Goal: Navigation & Orientation: Find specific page/section

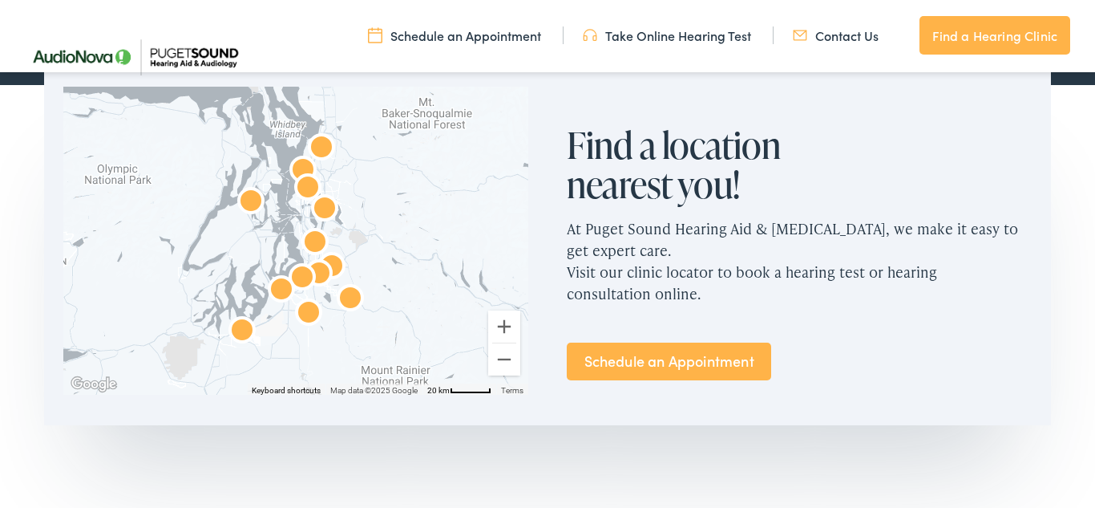
scroll to position [977, 0]
click at [731, 366] on link "Schedule an Appointment" at bounding box center [669, 362] width 204 height 38
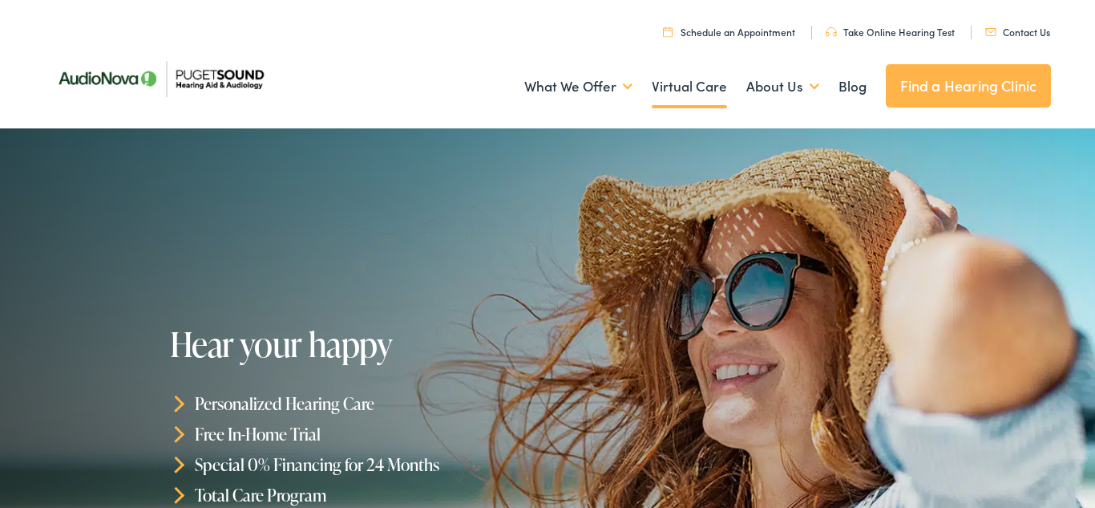
click at [696, 83] on link "Virtual Care" at bounding box center [689, 86] width 75 height 59
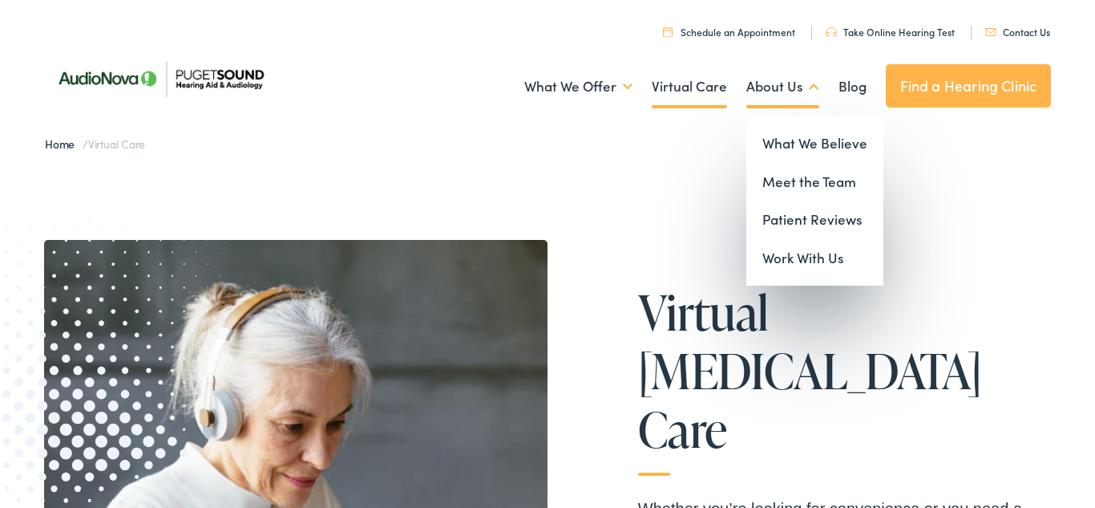
click at [804, 87] on link "About Us" at bounding box center [783, 86] width 73 height 59
click at [850, 143] on link "What We Believe" at bounding box center [815, 143] width 137 height 38
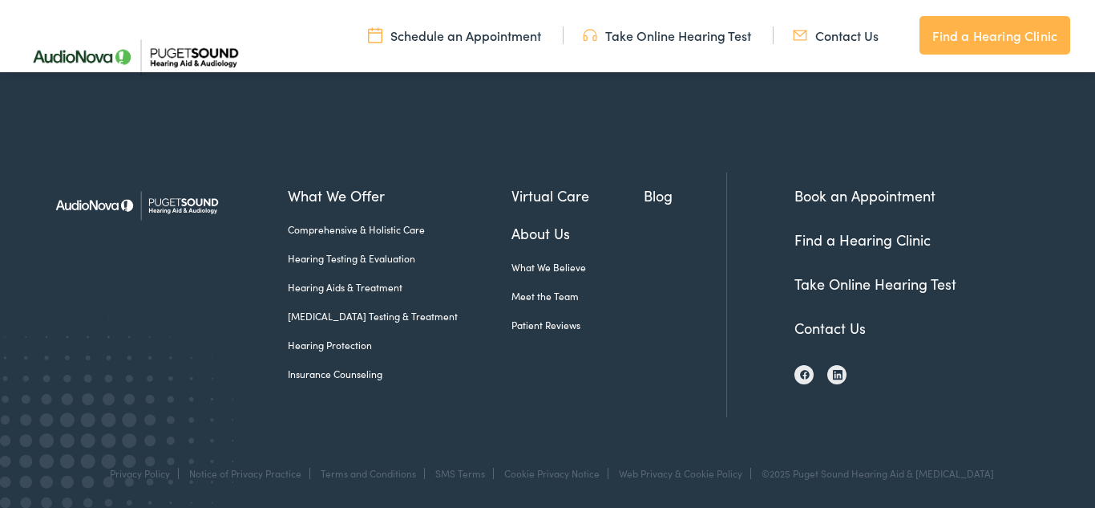
scroll to position [1957, 0]
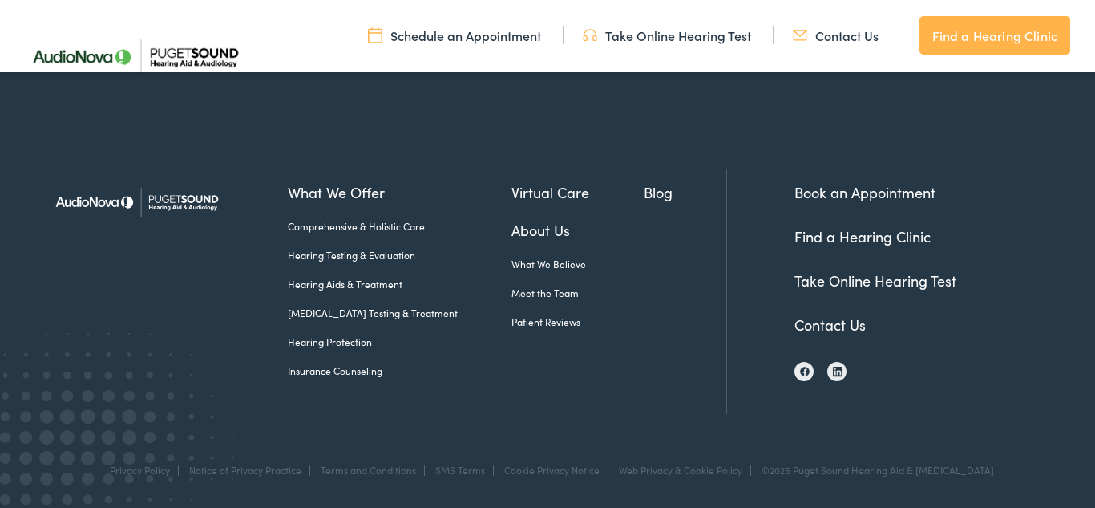
click at [390, 281] on link "Hearing Aids & Treatment" at bounding box center [400, 284] width 225 height 14
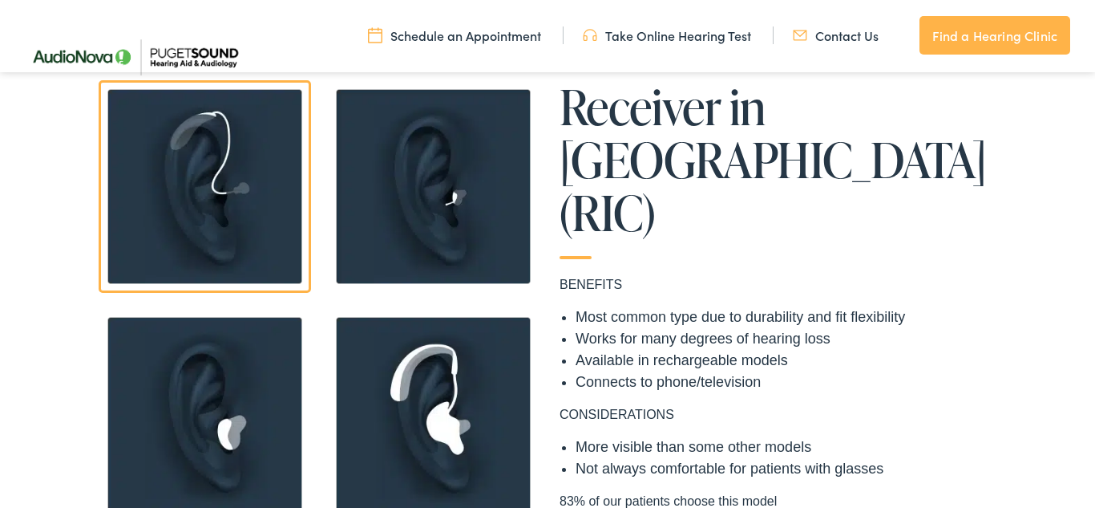
scroll to position [1259, 0]
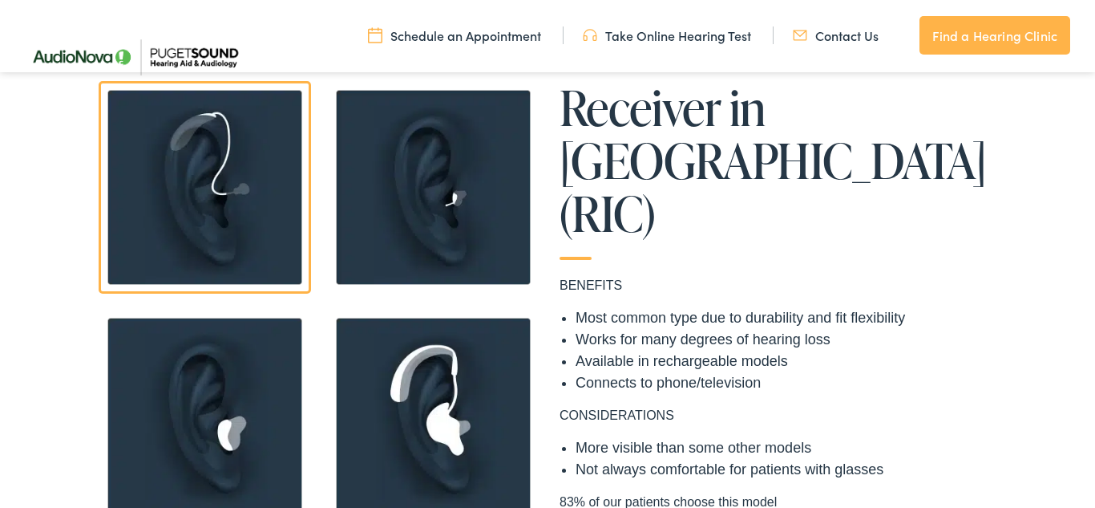
click at [476, 183] on img at bounding box center [433, 187] width 212 height 212
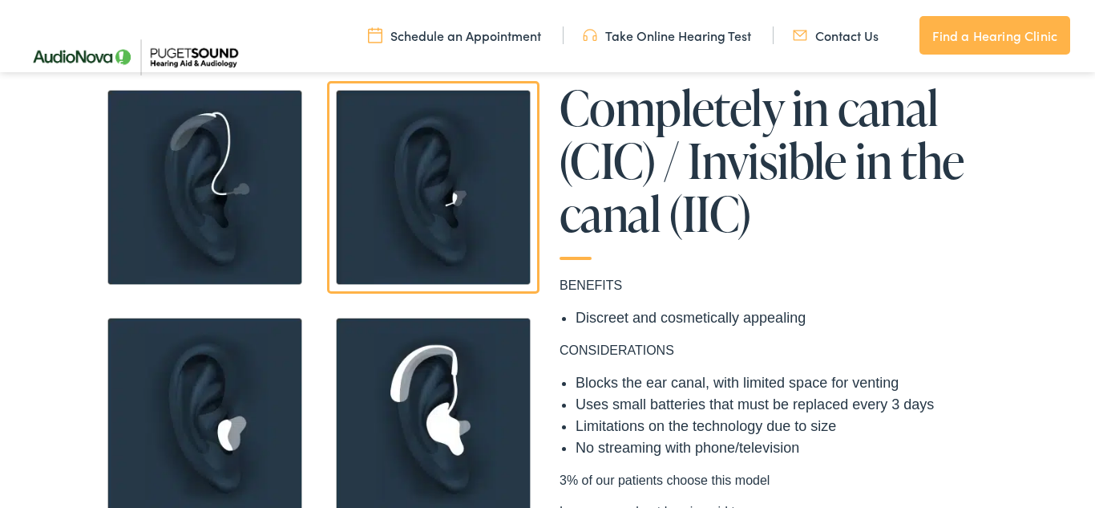
click at [450, 189] on img at bounding box center [433, 187] width 212 height 212
click at [1032, 338] on div "Receiver in Canal (RIC) BENEFITS Most common type due to durability and fit fle…" at bounding box center [547, 308] width 1095 height 455
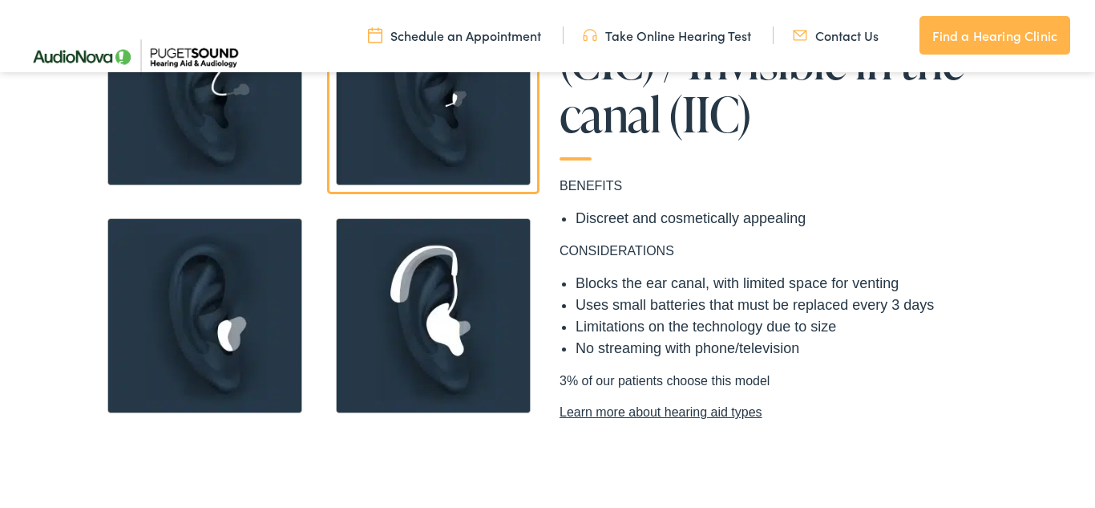
scroll to position [1359, 0]
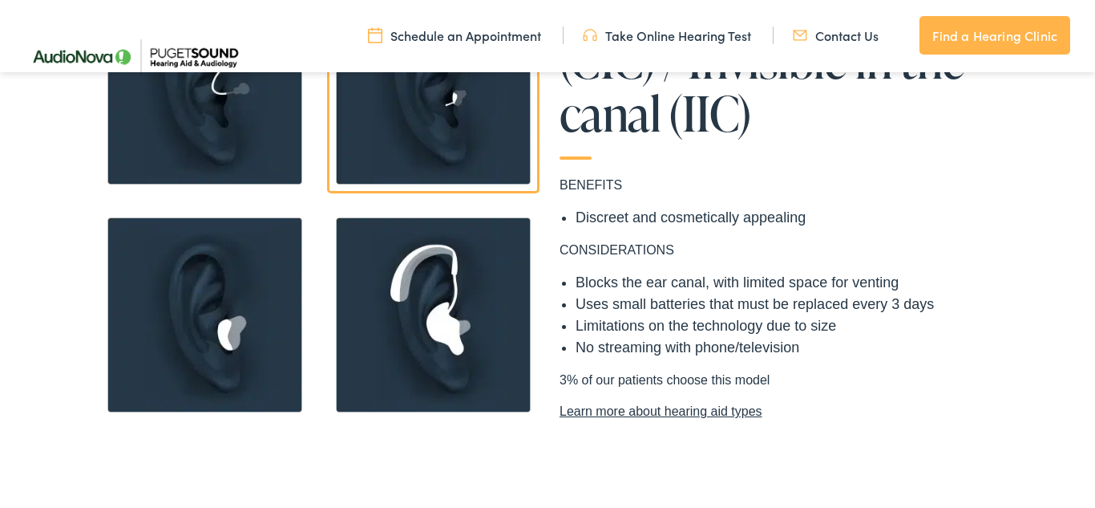
click at [226, 269] on img at bounding box center [205, 314] width 212 height 212
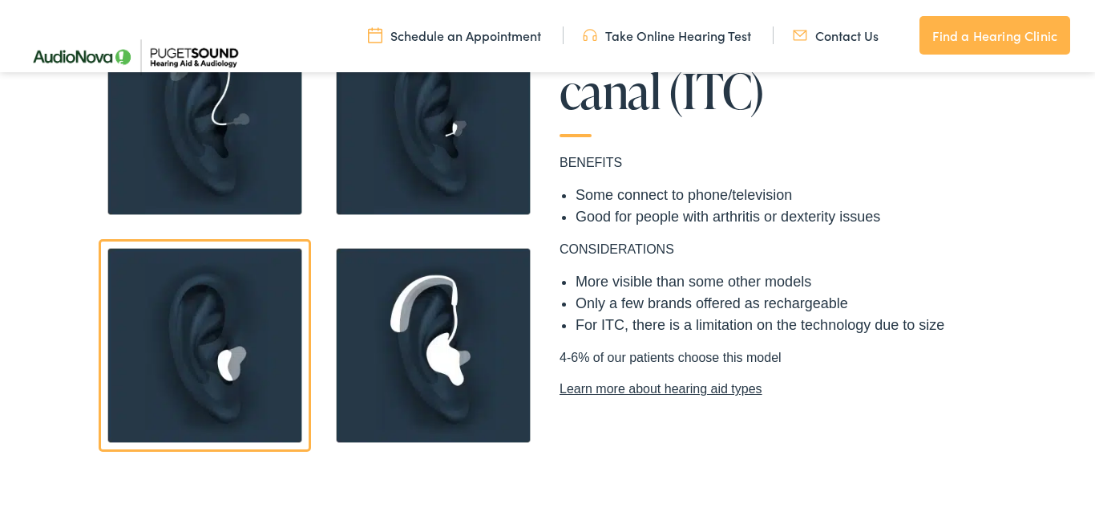
scroll to position [1332, 0]
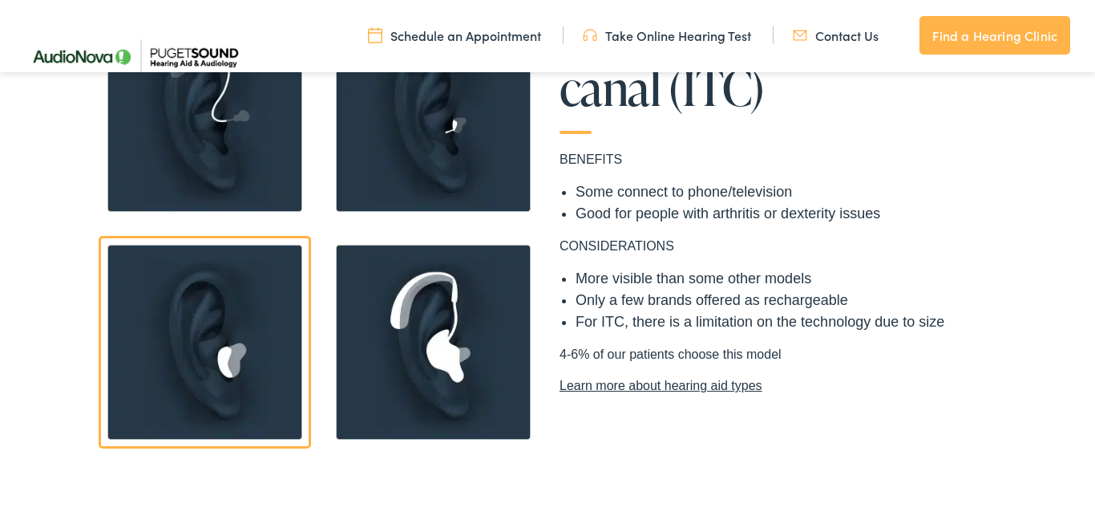
click at [443, 321] on img at bounding box center [433, 342] width 212 height 212
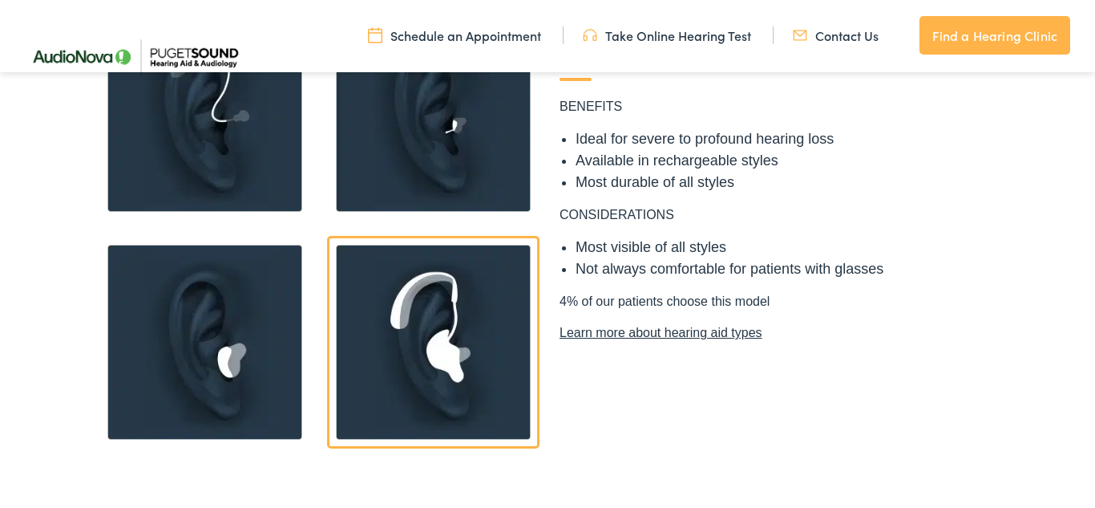
click at [419, 293] on img at bounding box center [433, 342] width 212 height 212
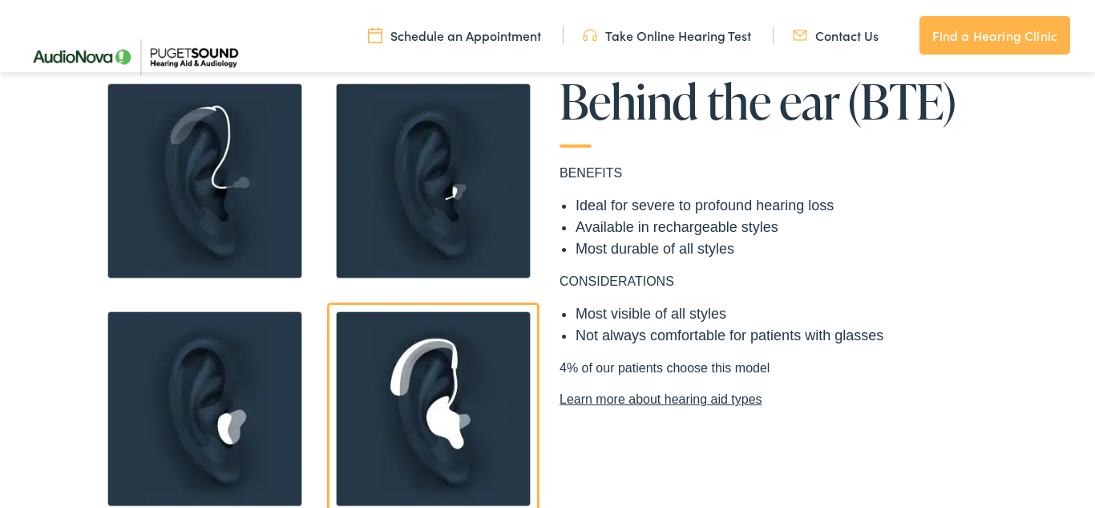
scroll to position [1264, 0]
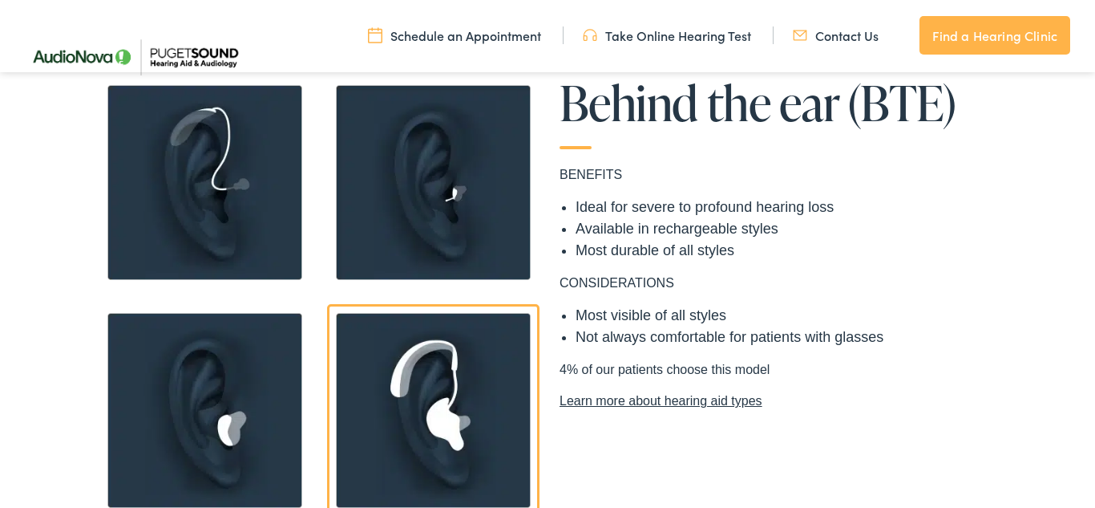
click at [234, 372] on img at bounding box center [205, 410] width 212 height 212
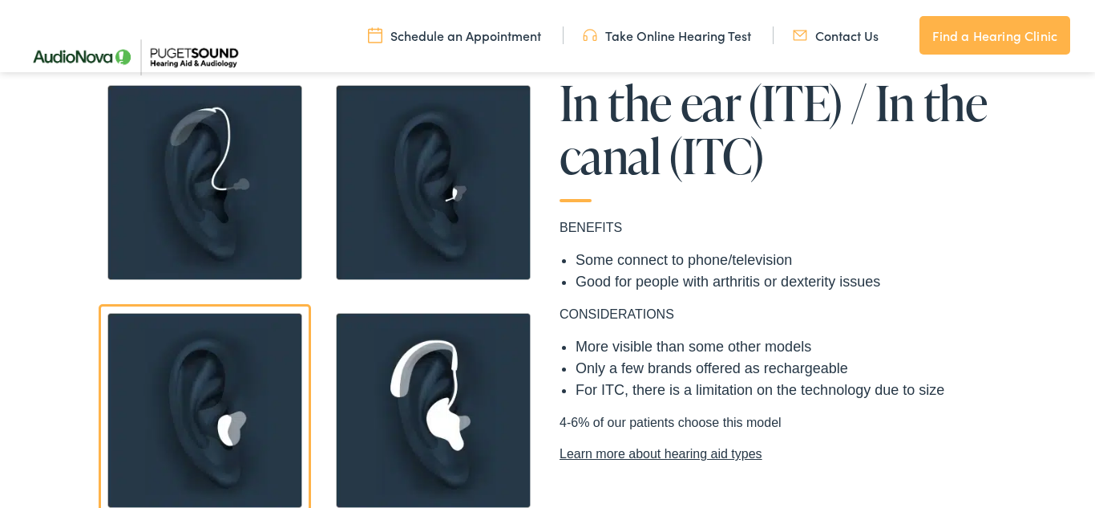
click at [429, 176] on img at bounding box center [433, 182] width 212 height 212
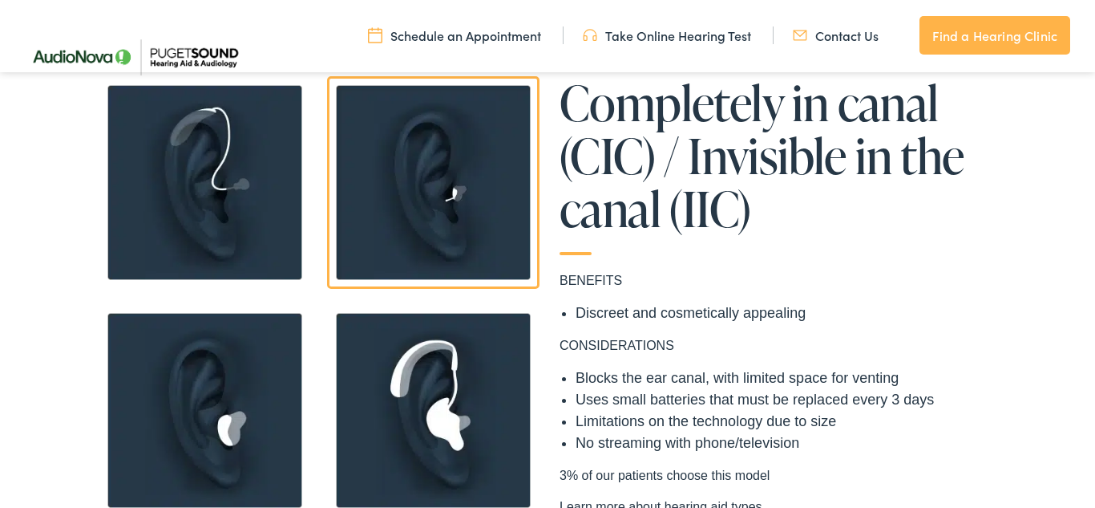
click at [218, 178] on img at bounding box center [205, 182] width 212 height 212
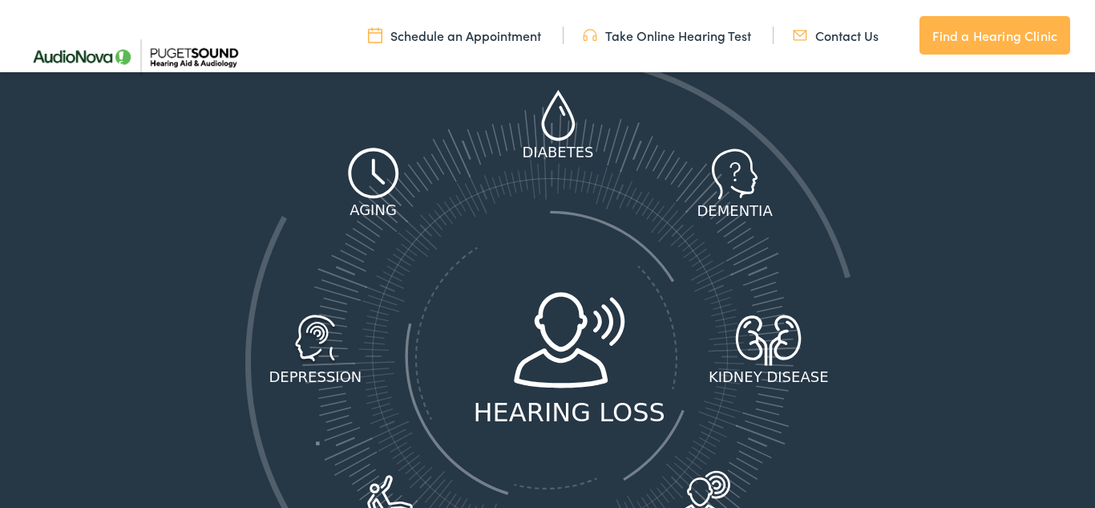
scroll to position [2031, 0]
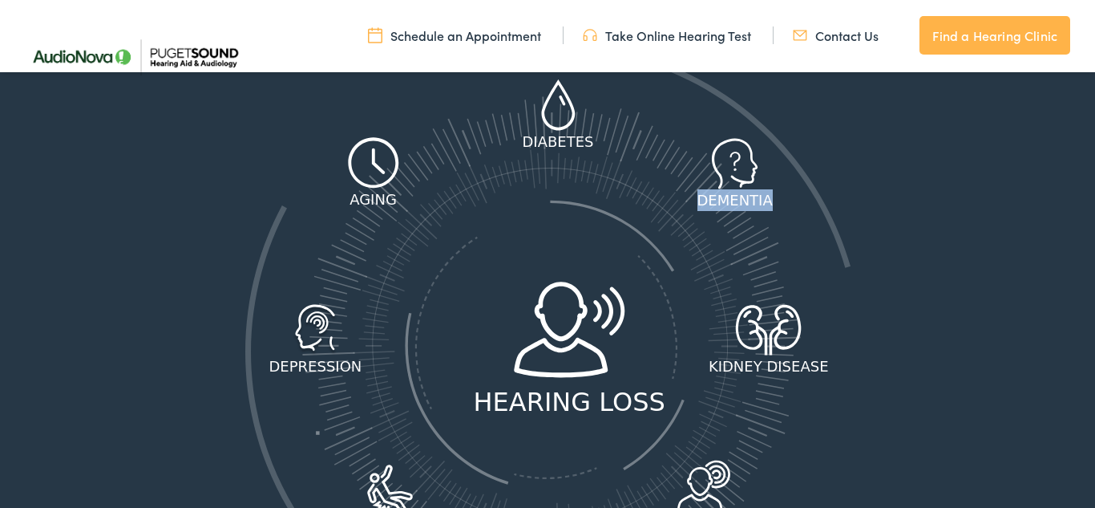
click at [872, 35] on link "Contact Us" at bounding box center [836, 35] width 86 height 18
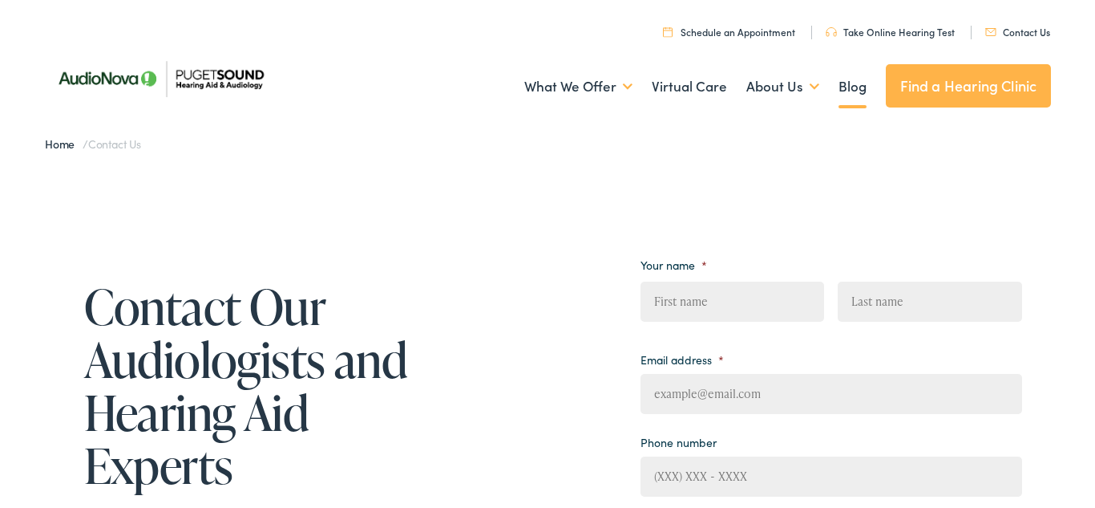
click at [840, 82] on link "Blog" at bounding box center [853, 86] width 28 height 59
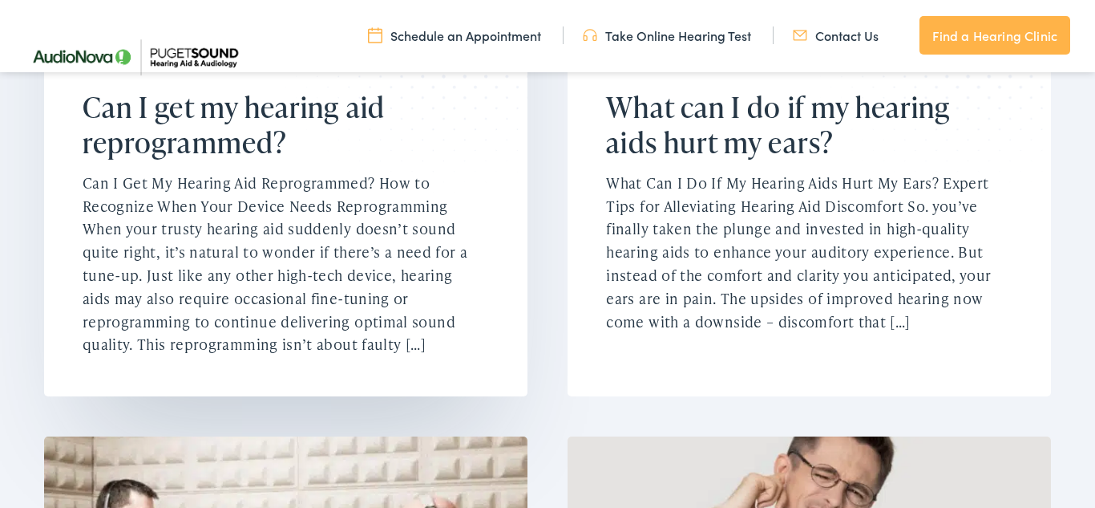
scroll to position [2022, 0]
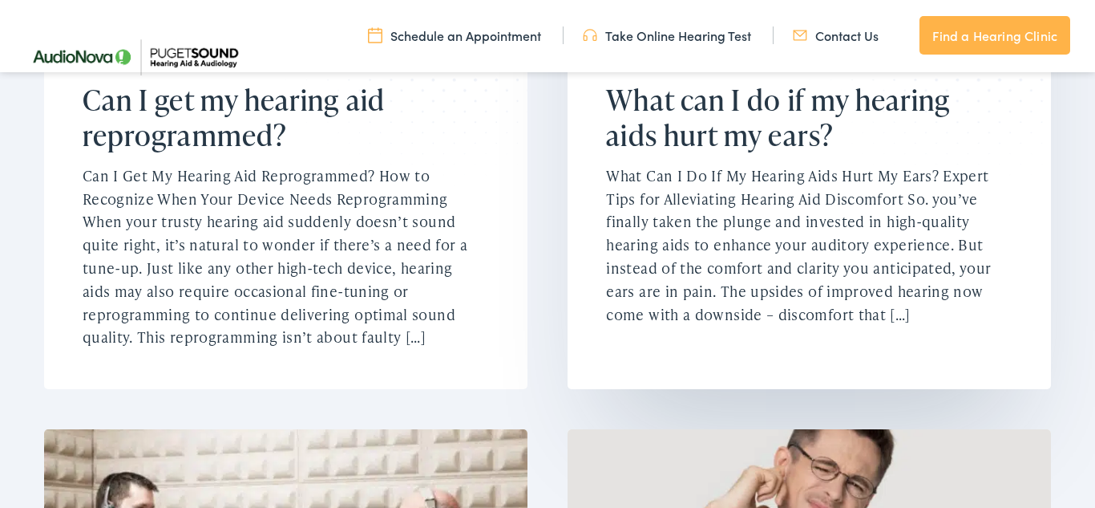
click at [906, 261] on p "What Can I Do If My Hearing Aids Hurt My Ears? Expert Tips for Alleviating Hear…" at bounding box center [799, 245] width 387 height 162
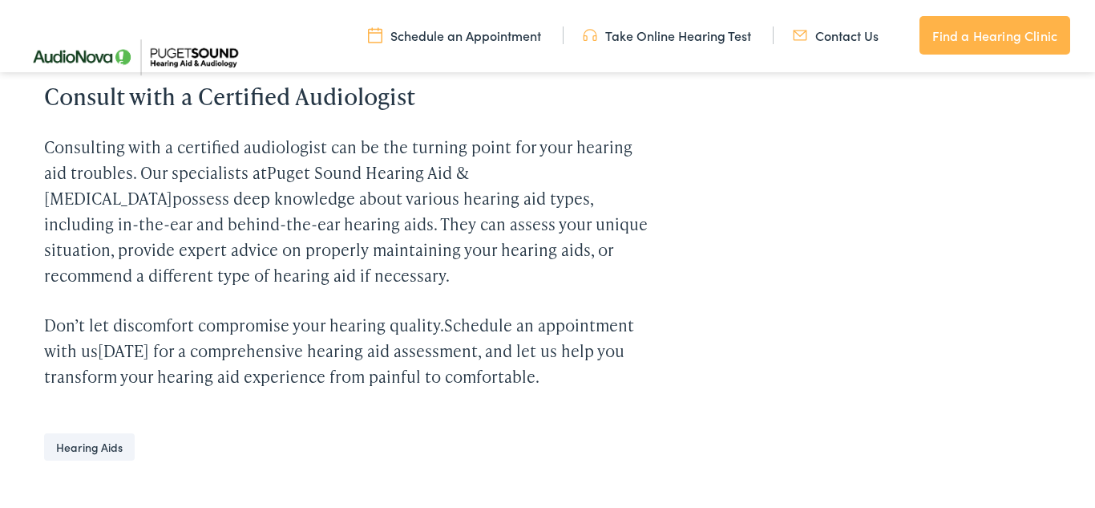
scroll to position [2295, 0]
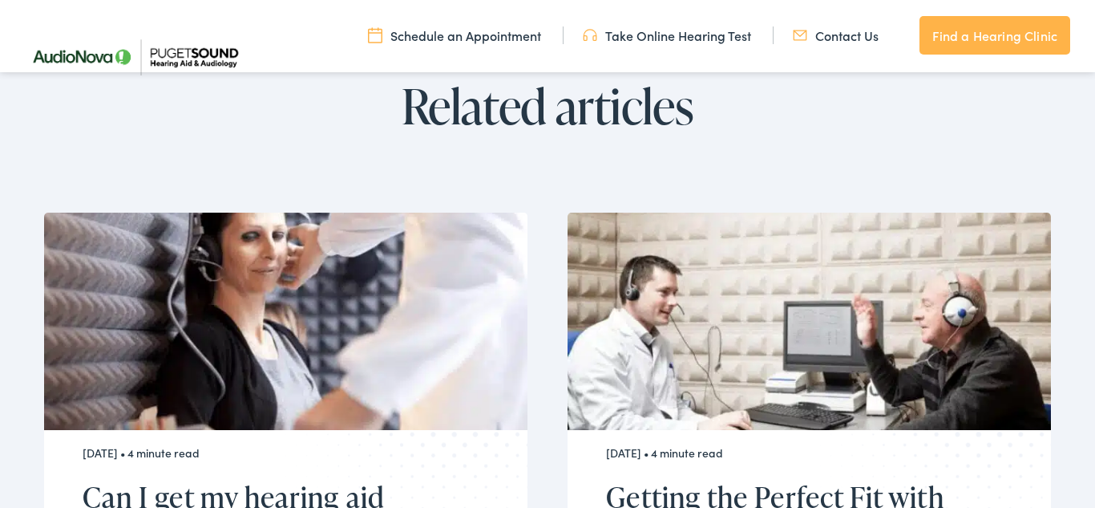
click at [874, 203] on div "[DATE] • 4 minute read Can I get my hearing aid reprogrammed? For new and exist…" at bounding box center [548, 410] width 1008 height 556
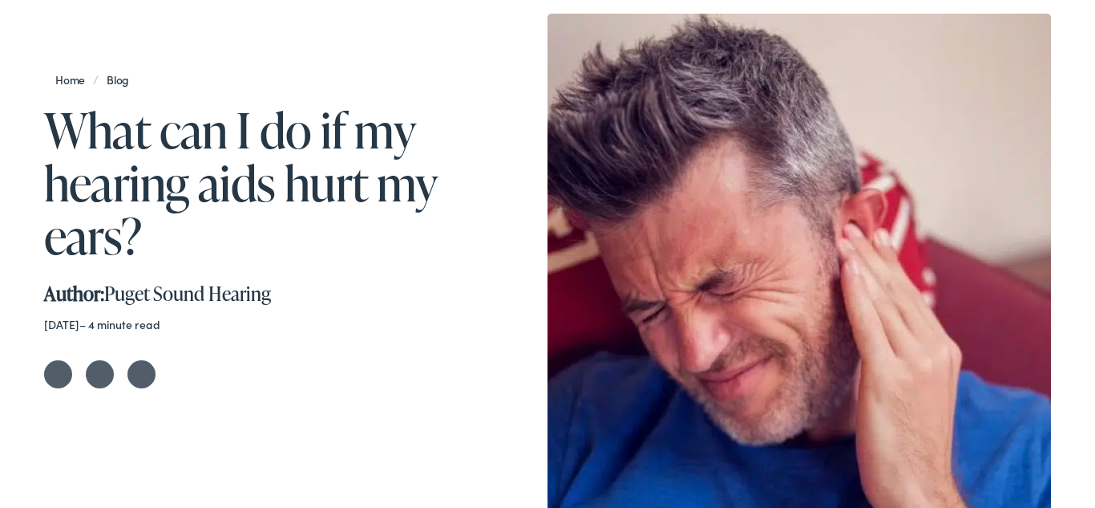
scroll to position [0, 0]
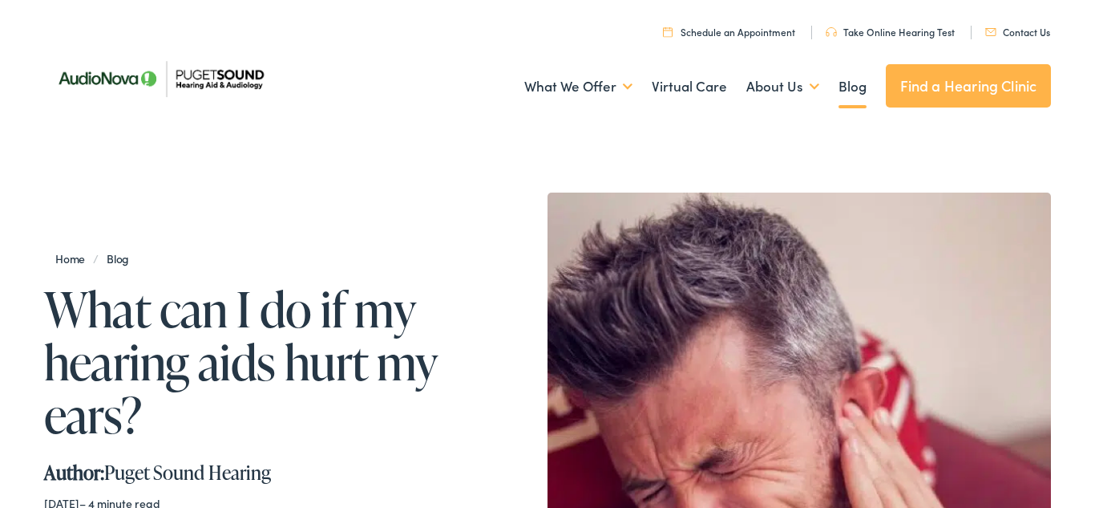
click at [801, 204] on img at bounding box center [800, 444] width 504 height 504
click at [978, 87] on link "Find a Hearing Clinic" at bounding box center [969, 85] width 166 height 43
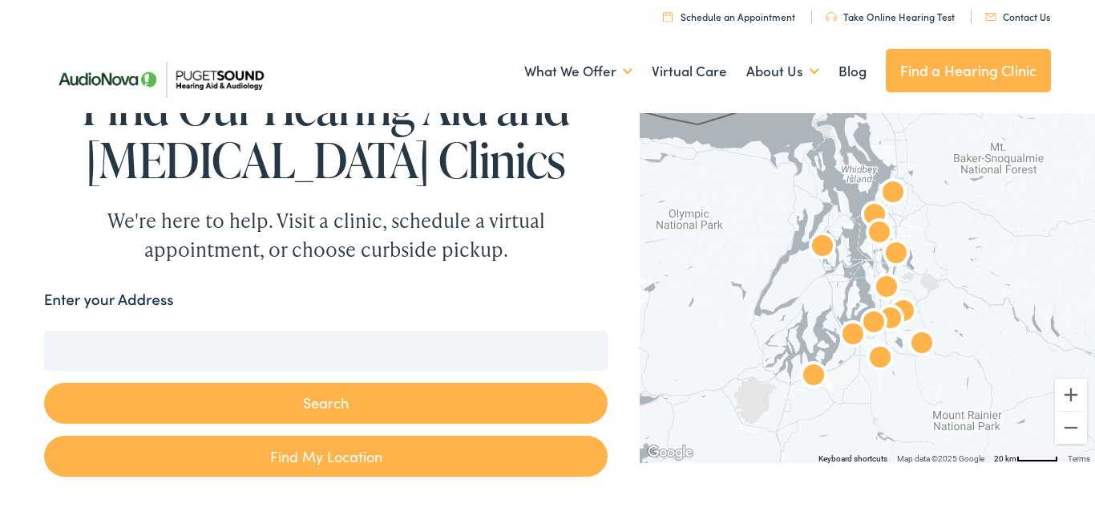
click at [403, 400] on button "Search" at bounding box center [326, 402] width 565 height 41
click at [344, 406] on button "Search" at bounding box center [326, 402] width 565 height 41
click at [120, 298] on label "Enter your Address" at bounding box center [109, 299] width 130 height 23
click at [120, 330] on input "Enter your Address" at bounding box center [326, 350] width 565 height 40
click at [346, 406] on button "Search" at bounding box center [326, 402] width 565 height 41
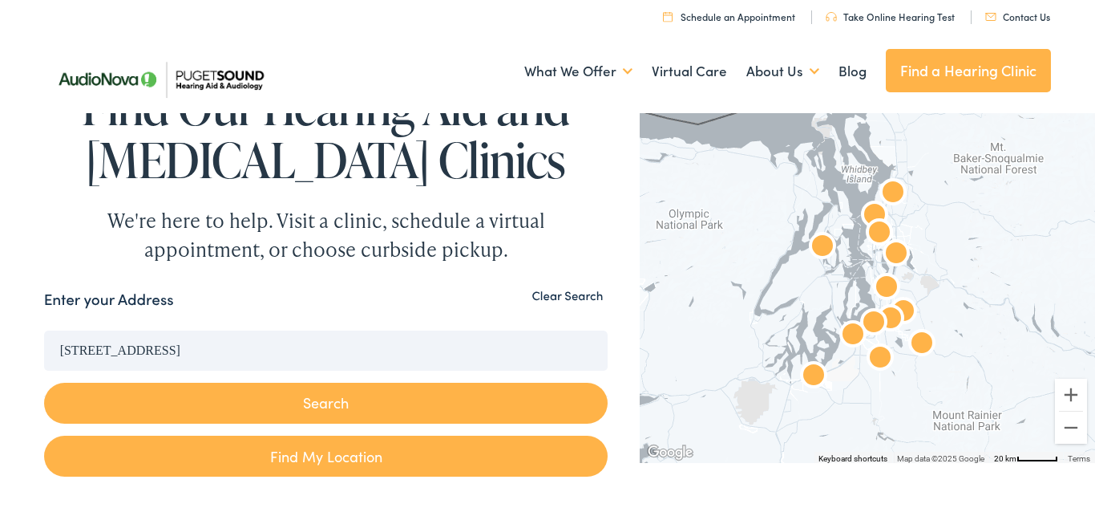
click at [338, 403] on button "Search" at bounding box center [326, 402] width 565 height 41
click at [315, 348] on input "26901 175th Avenue Southeast, Covington, WA, USA" at bounding box center [326, 350] width 565 height 40
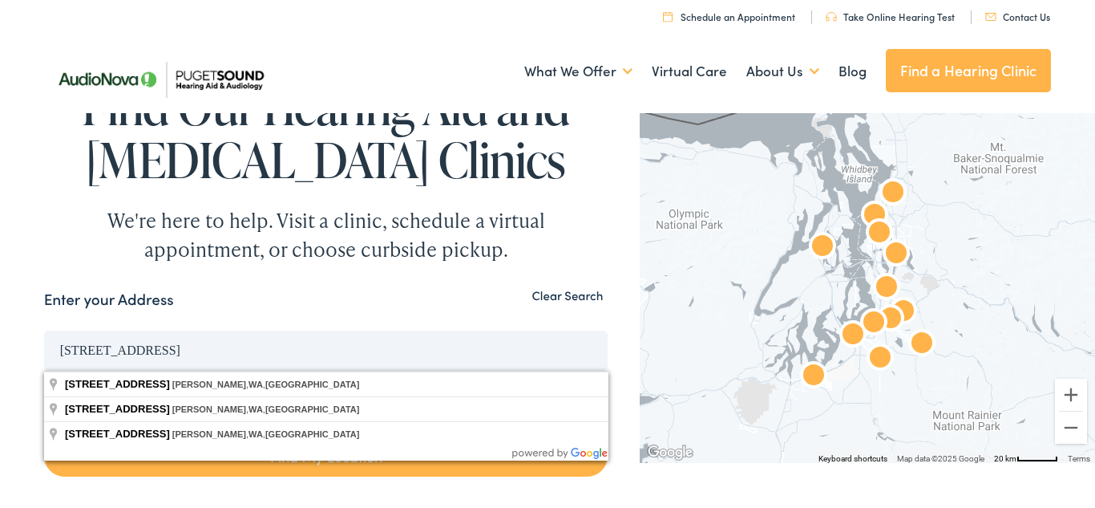
click at [449, 311] on div "Enter your Address" at bounding box center [326, 303] width 565 height 31
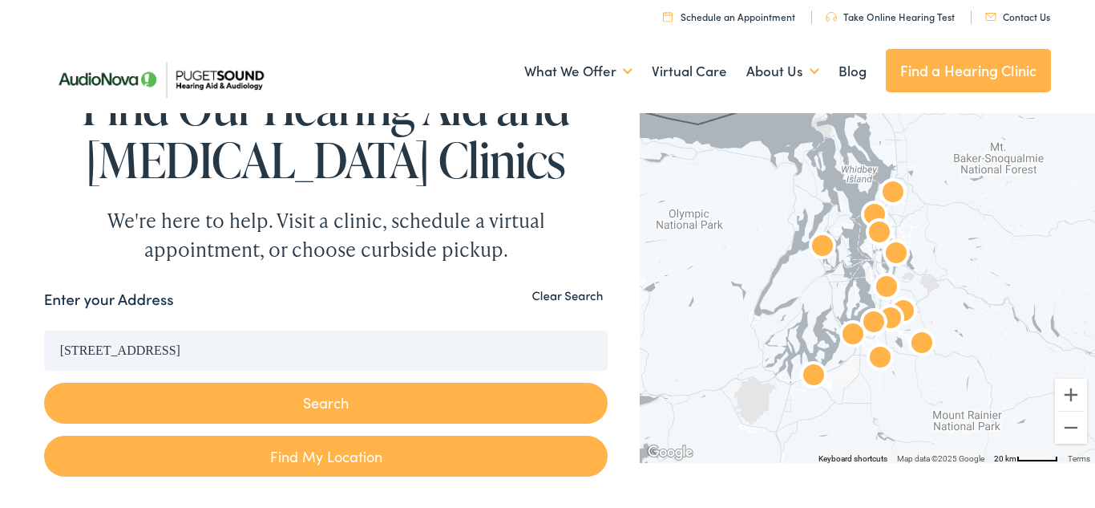
click at [327, 407] on button "Search" at bounding box center [326, 402] width 565 height 41
click at [183, 410] on button "Search" at bounding box center [326, 402] width 565 height 41
click at [245, 418] on button "Search" at bounding box center [326, 402] width 565 height 41
click at [303, 438] on link "Find My Location" at bounding box center [326, 455] width 565 height 41
click at [172, 355] on input "Seattle, Washington" at bounding box center [326, 350] width 565 height 40
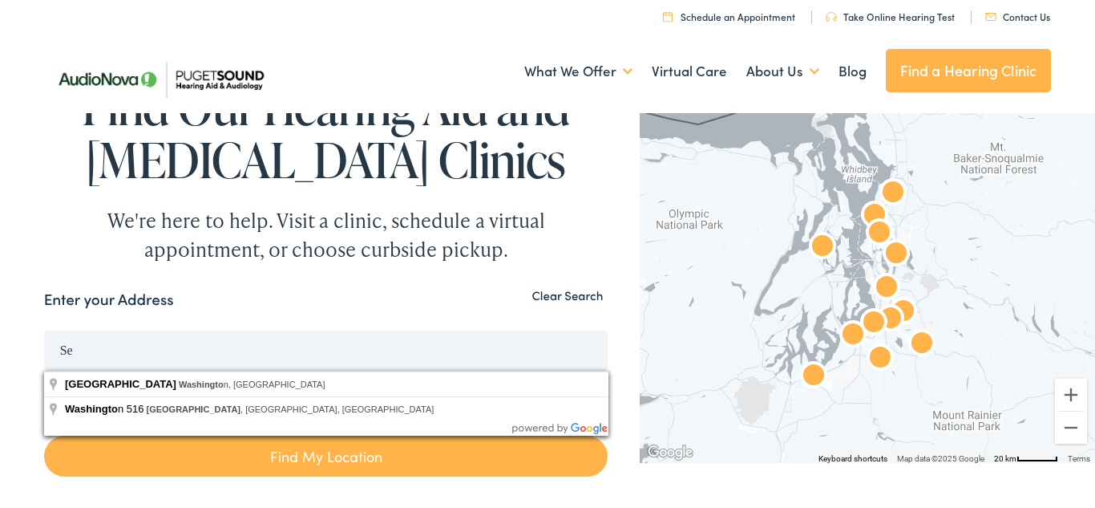
type input "S"
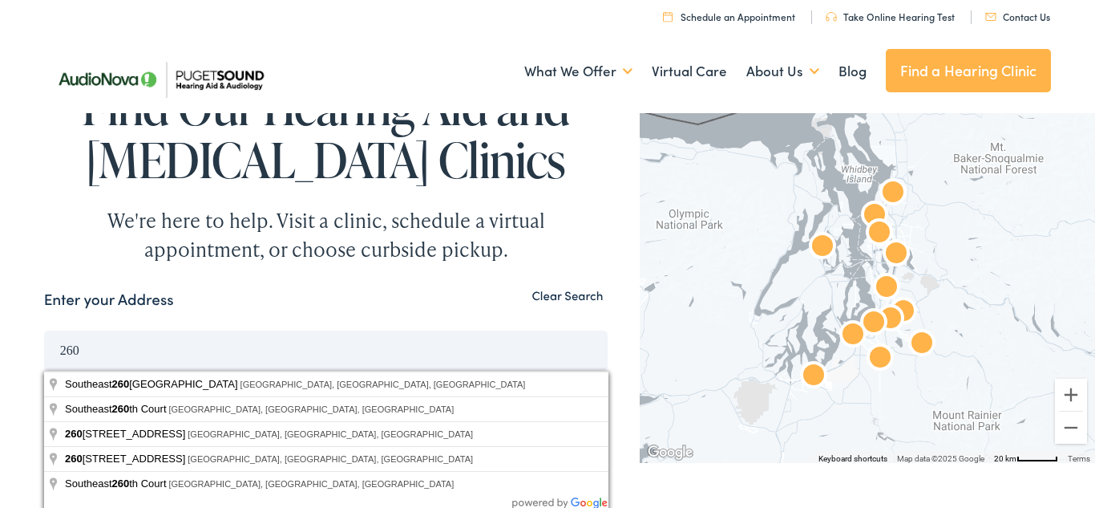
type input "260"
click at [962, 75] on link "Find a Hearing Clinic" at bounding box center [969, 70] width 166 height 43
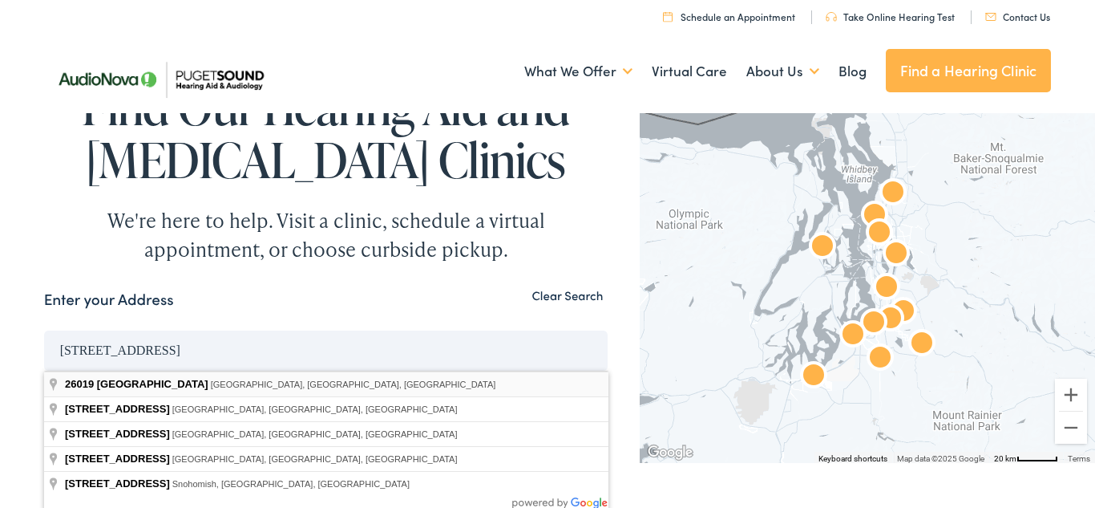
type input "[STREET_ADDRESS]"
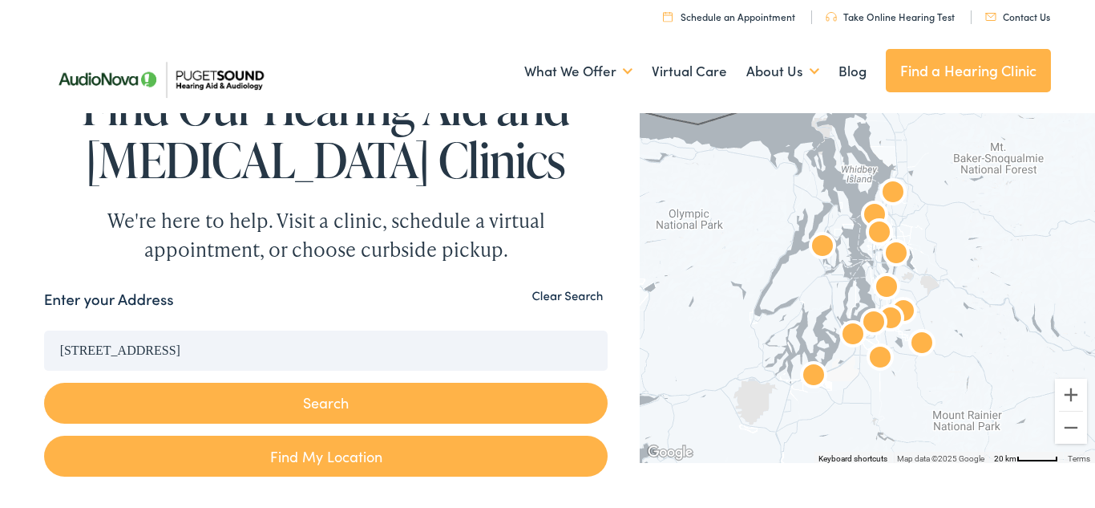
click at [330, 412] on button "Search" at bounding box center [326, 402] width 565 height 41
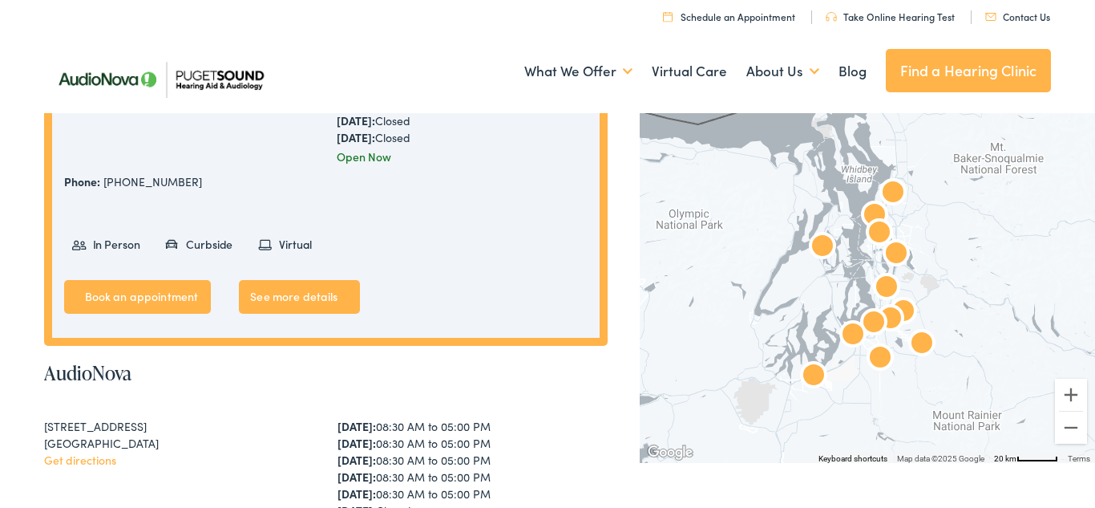
scroll to position [572, 0]
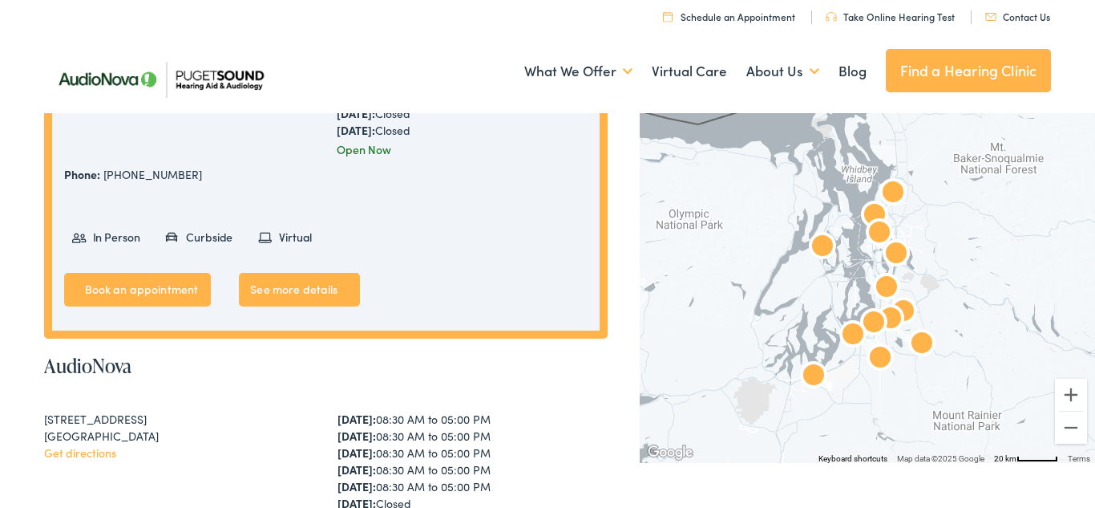
click at [185, 427] on div "[GEOGRAPHIC_DATA]" at bounding box center [179, 435] width 271 height 17
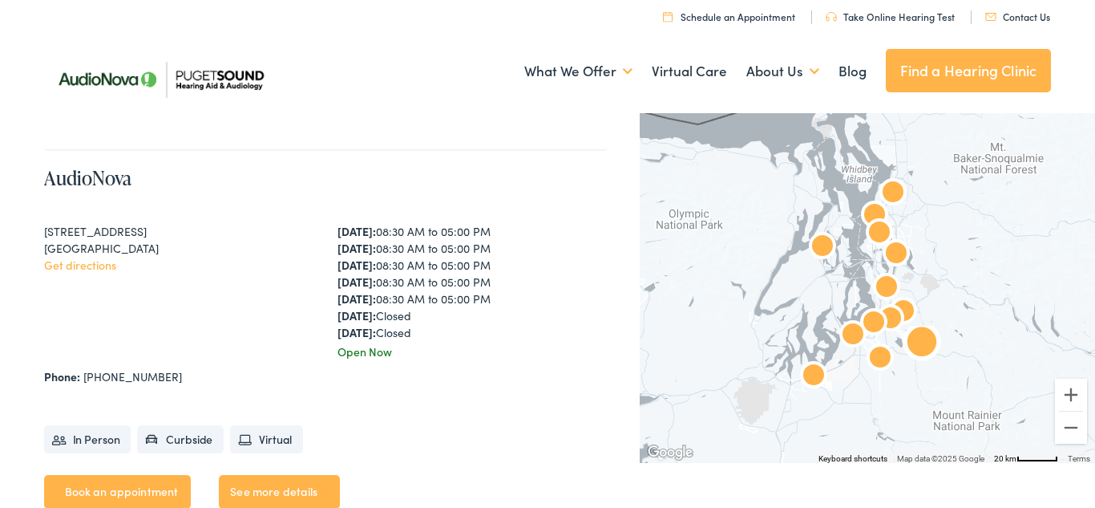
scroll to position [2776, 0]
click at [90, 270] on link "Get directions" at bounding box center [80, 264] width 72 height 16
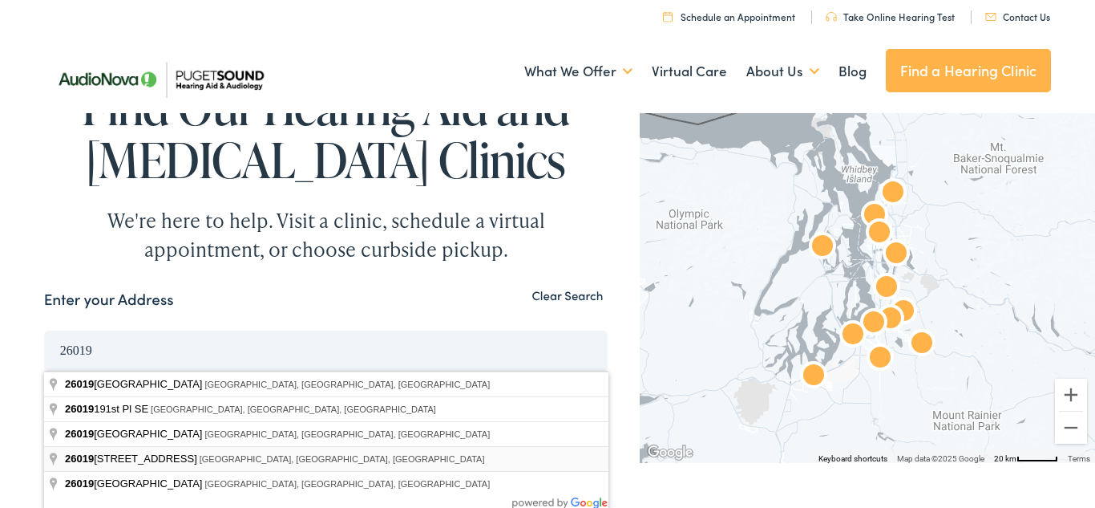
type input "[STREET_ADDRESS]"
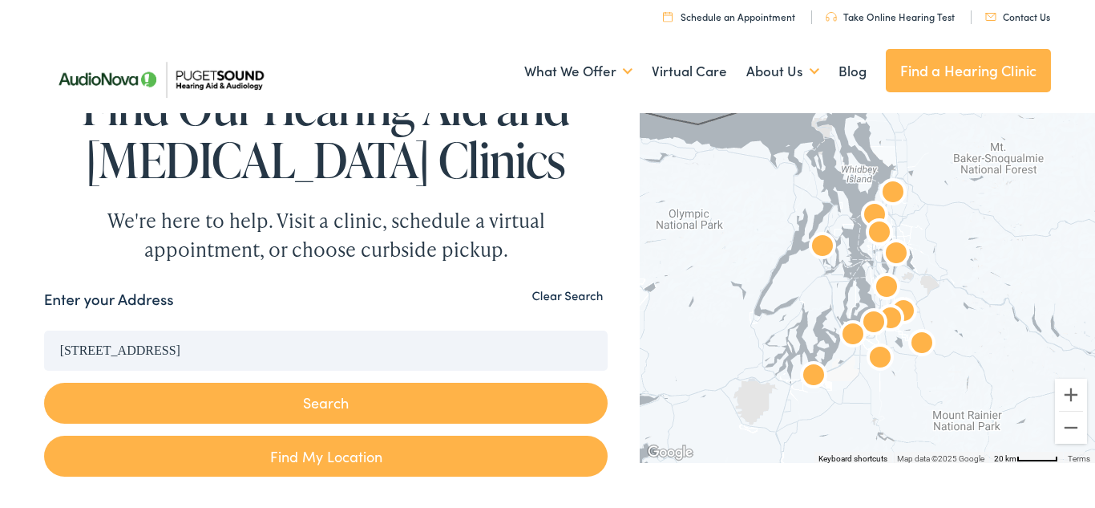
click at [316, 423] on button "Search" at bounding box center [326, 402] width 565 height 41
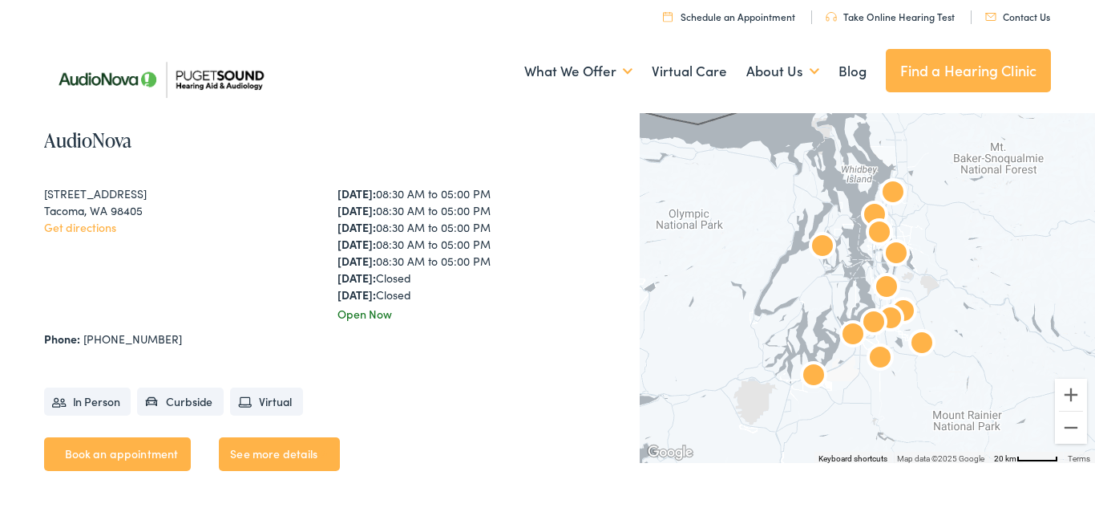
scroll to position [4843, 0]
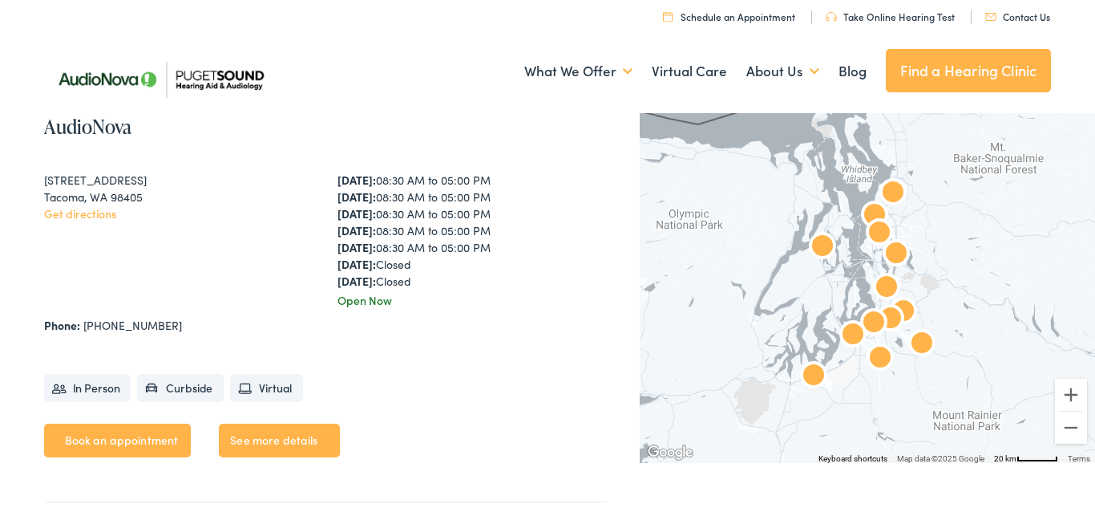
click at [227, 336] on div "AudioNova [STREET_ADDRESS] Get directions [DATE]: 08:30 AM to 05:00 PM [DATE]: …" at bounding box center [326, 300] width 565 height 403
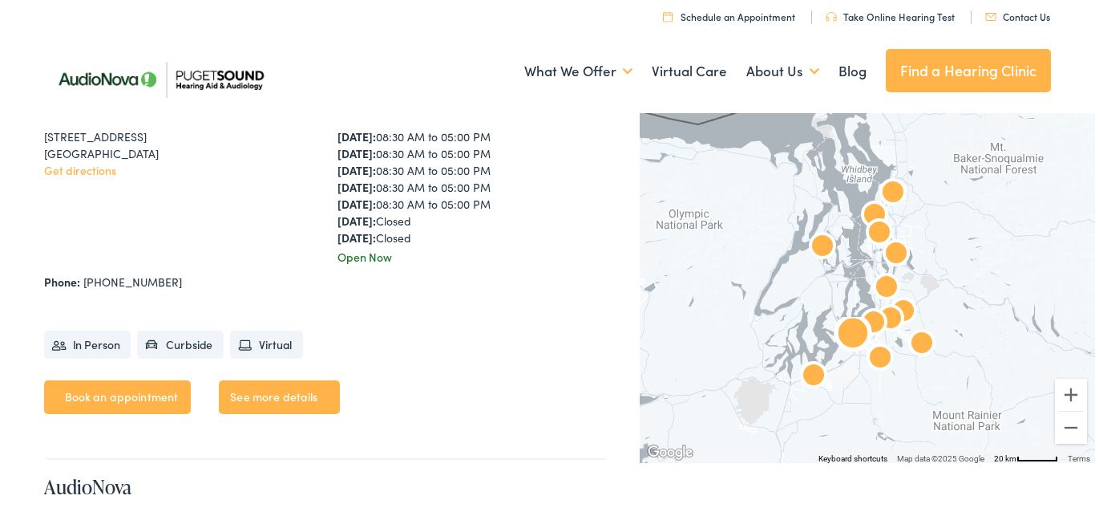
scroll to position [2869, 0]
click at [110, 175] on link "Get directions" at bounding box center [80, 171] width 72 height 16
